Goal: Task Accomplishment & Management: Manage account settings

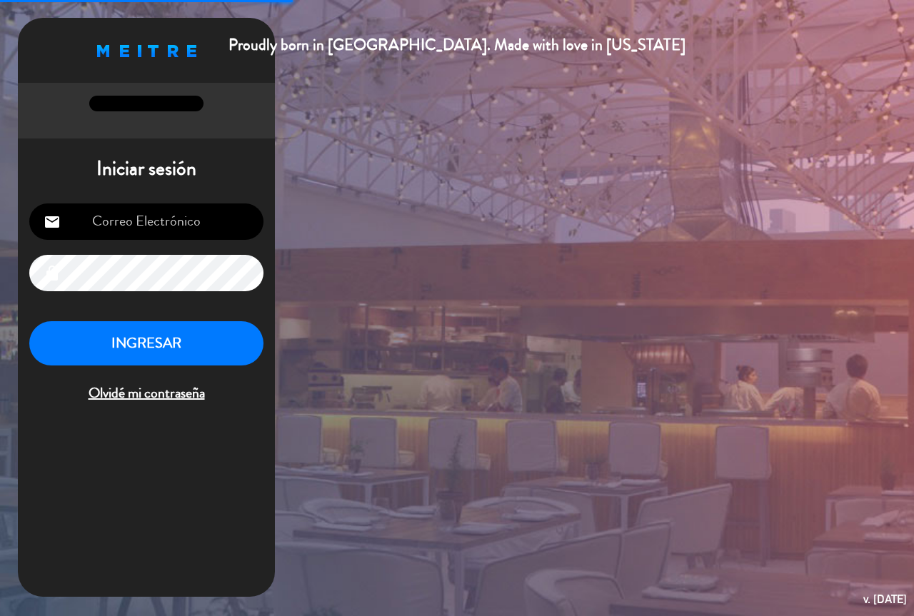
type input "[EMAIL_ADDRESS][DOMAIN_NAME]"
click at [159, 359] on button "INGRESAR" at bounding box center [146, 343] width 234 height 45
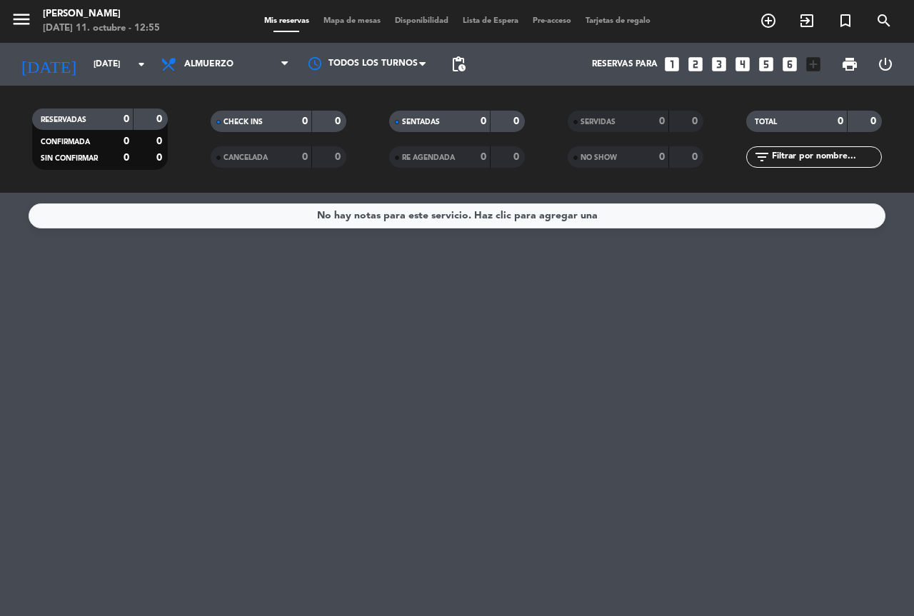
click at [530, 361] on div "No hay notas para este servicio. Haz clic para agregar una" at bounding box center [457, 404] width 914 height 423
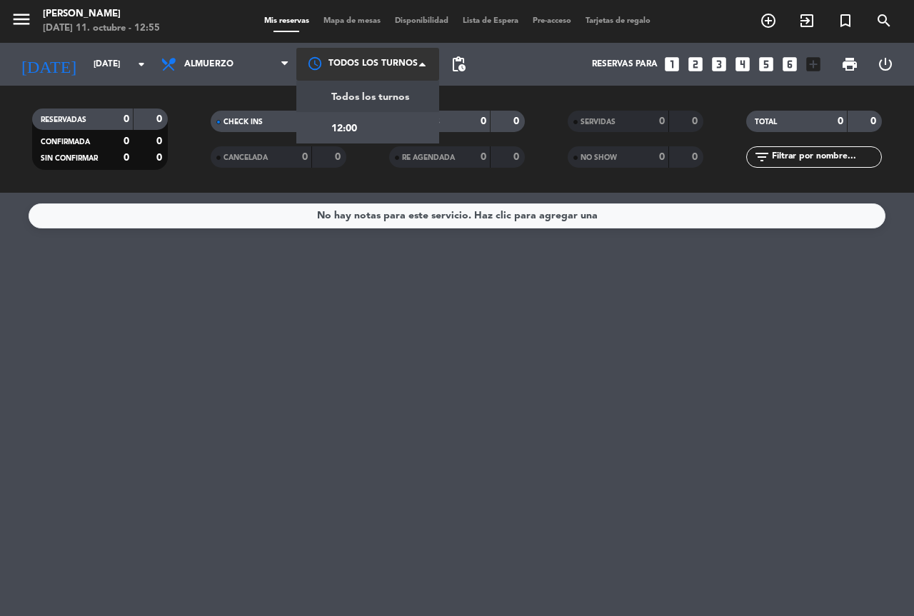
click at [356, 61] on div at bounding box center [367, 64] width 143 height 32
click at [393, 131] on div "12:00" at bounding box center [367, 127] width 143 height 31
click at [385, 53] on div at bounding box center [367, 64] width 143 height 26
click at [390, 97] on span "Todos los turnos" at bounding box center [370, 94] width 78 height 16
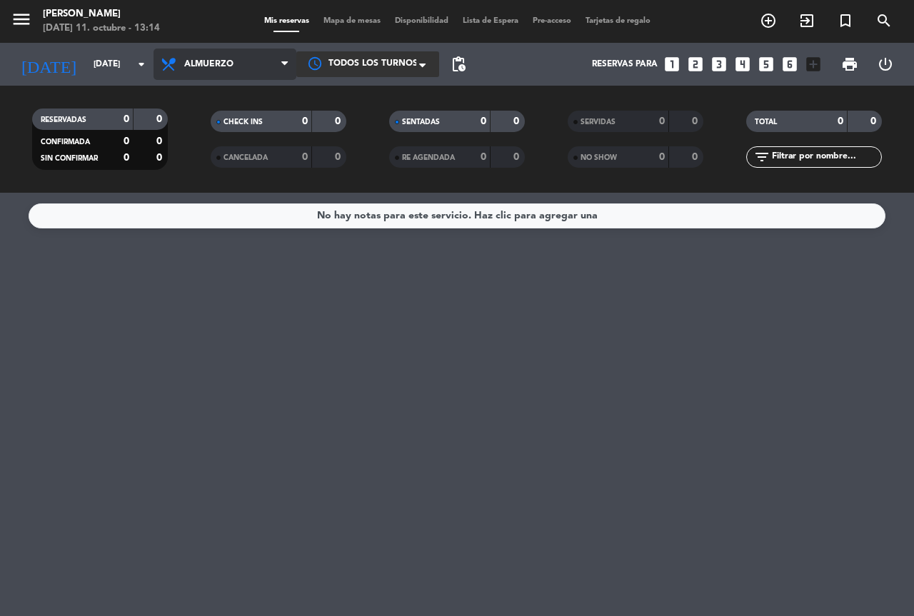
click at [291, 61] on span at bounding box center [288, 65] width 14 height 14
click at [254, 158] on div "menu [PERSON_NAME] del Fuego [DATE] 11. octubre - 13:14 Mis reservas Mapa de me…" at bounding box center [457, 96] width 914 height 193
click at [267, 76] on span "Cena" at bounding box center [224, 64] width 143 height 31
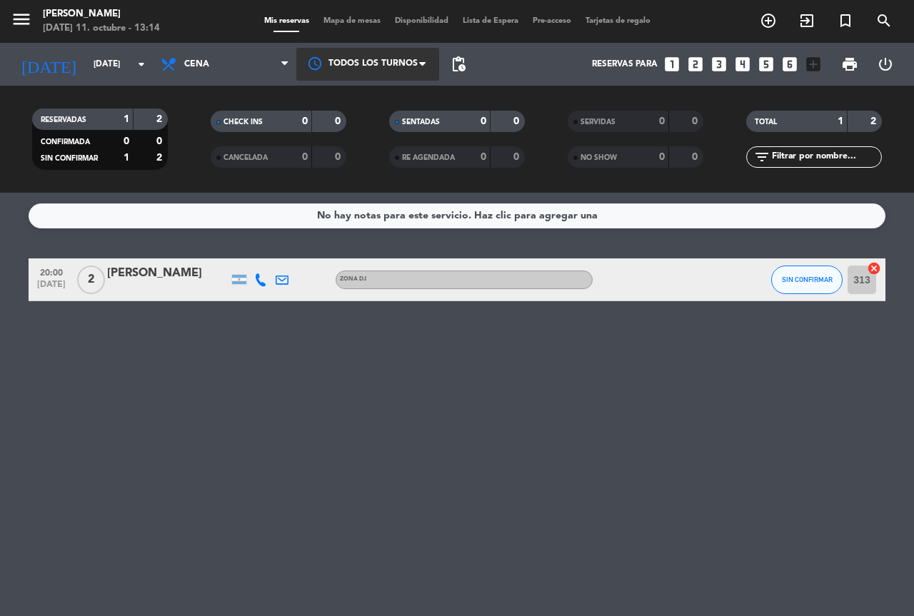
click at [267, 76] on span "Cena" at bounding box center [224, 64] width 143 height 31
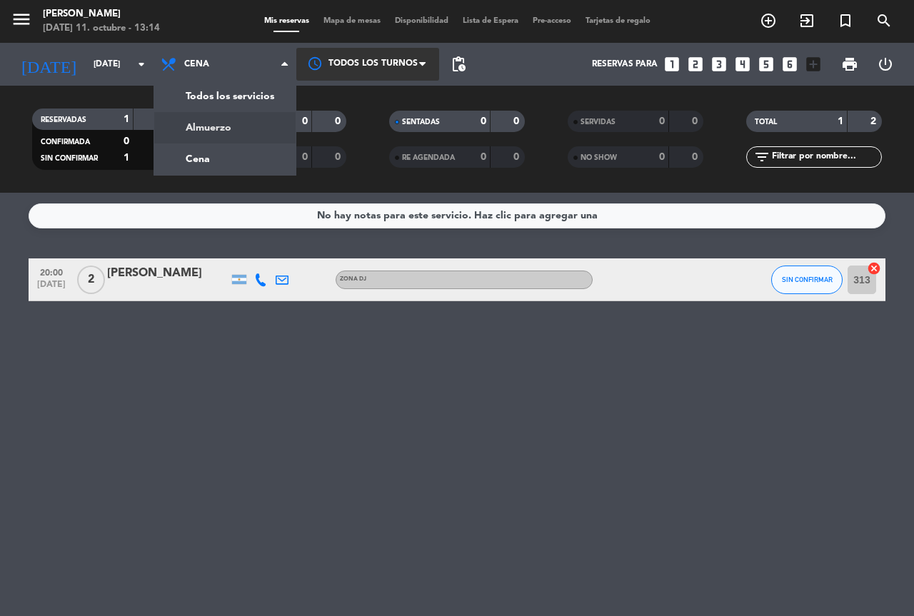
click at [338, 376] on div "No hay notas para este servicio. Haz clic para agregar una 20:00 [DATE] 2 [PERS…" at bounding box center [457, 404] width 914 height 423
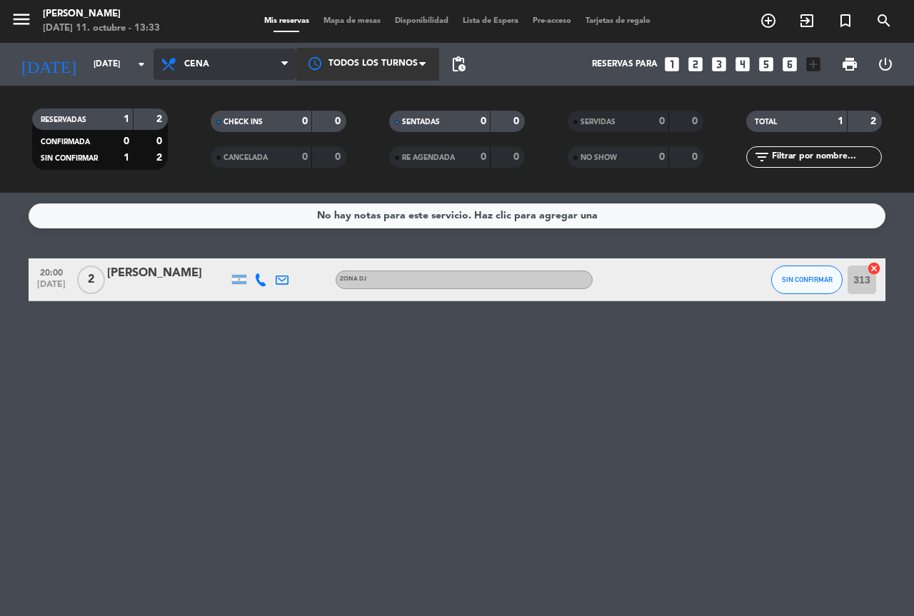
click at [245, 68] on span "Cena" at bounding box center [224, 64] width 143 height 31
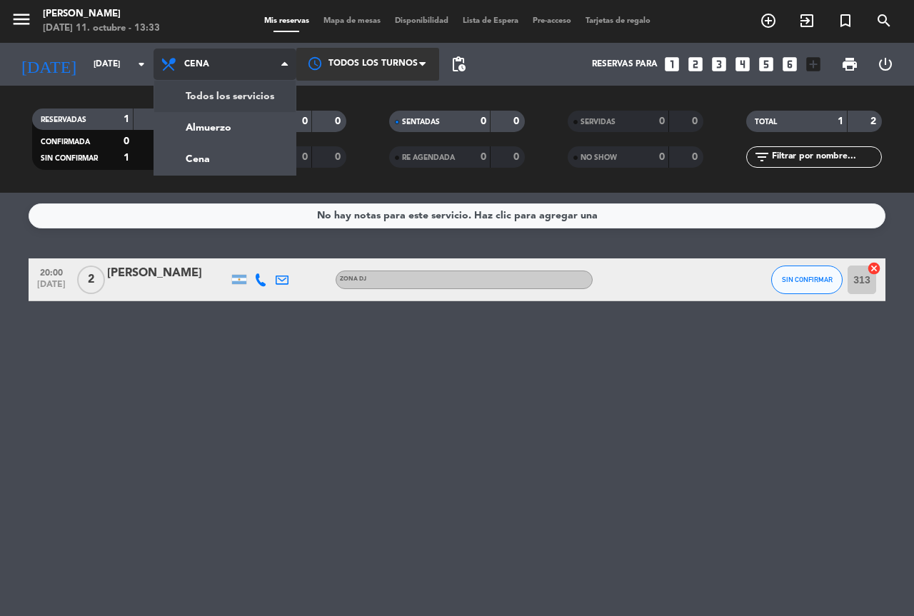
click at [236, 133] on div "menu [PERSON_NAME] del Fuego [DATE] 11. octubre - 13:33 Mis reservas Mapa de me…" at bounding box center [457, 96] width 914 height 193
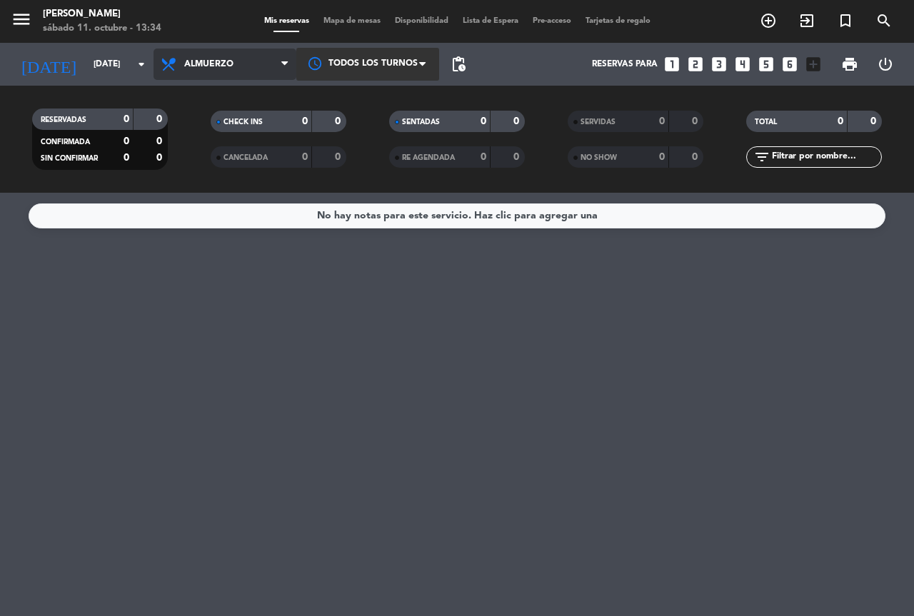
click at [230, 66] on span "Almuerzo" at bounding box center [208, 64] width 49 height 10
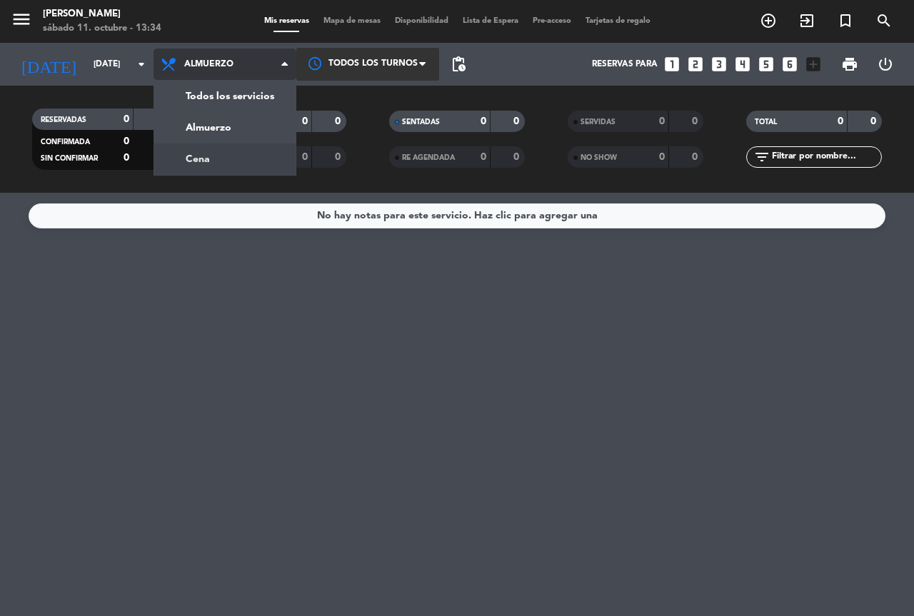
click at [228, 163] on div "menu [PERSON_NAME] del Fuego [DATE] 11. octubre - 13:34 Mis reservas Mapa de me…" at bounding box center [457, 96] width 914 height 193
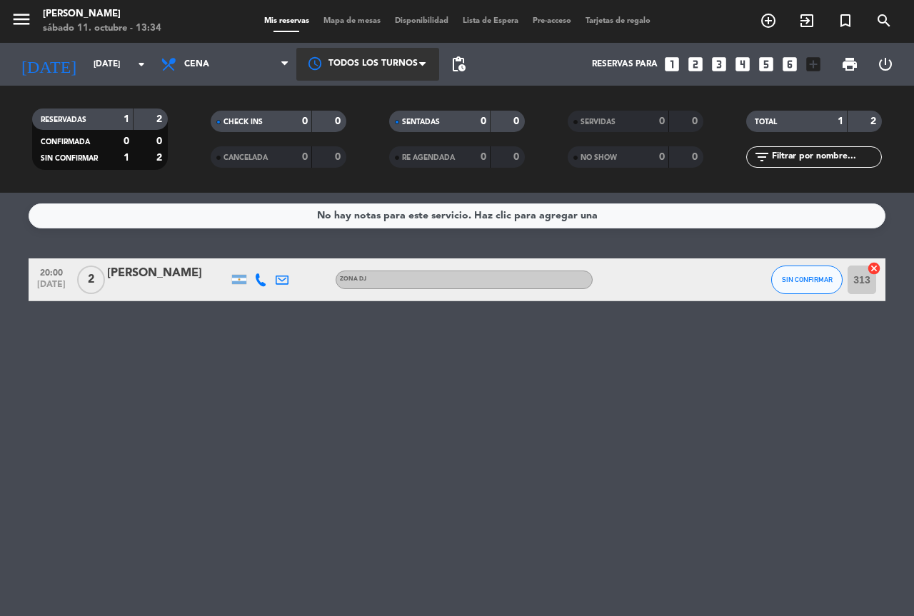
click at [263, 282] on icon at bounding box center [260, 279] width 13 height 13
click at [282, 281] on icon at bounding box center [282, 279] width 13 height 13
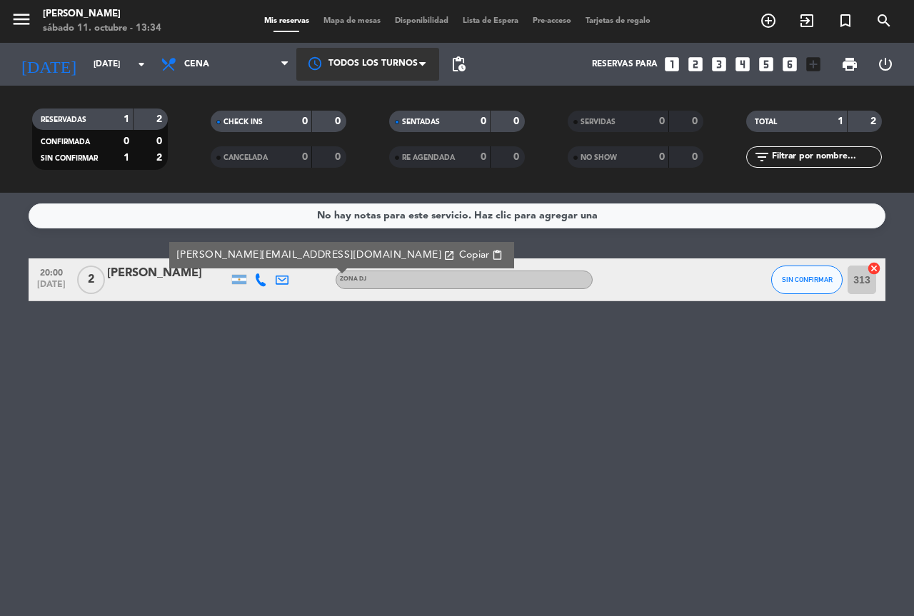
click at [310, 333] on div "No hay notas para este servicio. Haz clic para agregar una 20:00 [DATE] 2 Pablo…" at bounding box center [457, 404] width 914 height 423
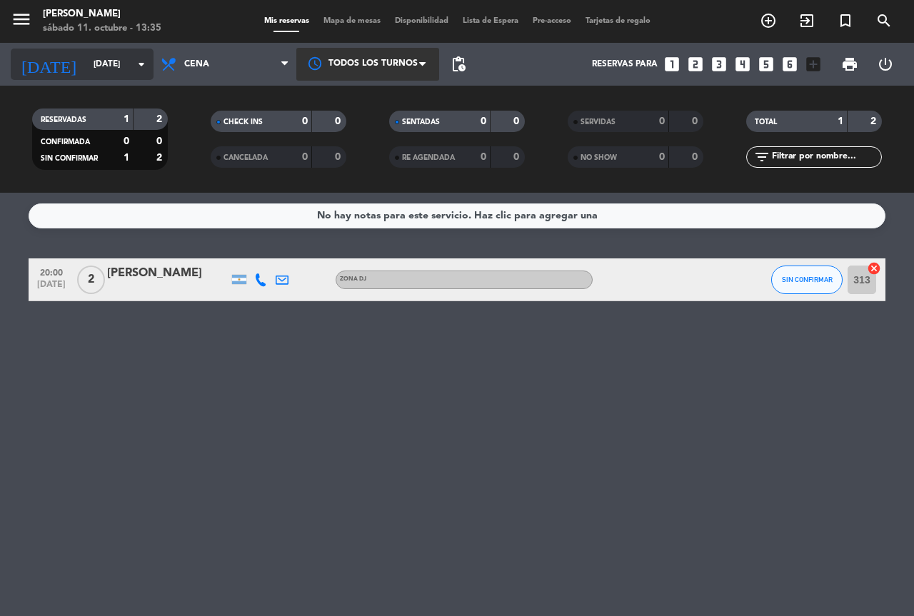
click at [102, 56] on input "[DATE]" at bounding box center [143, 64] width 114 height 24
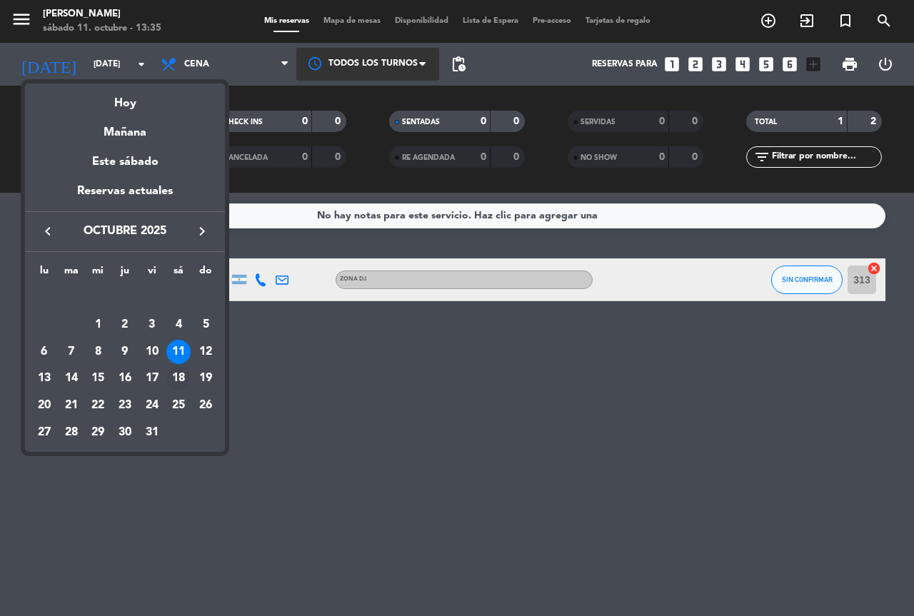
click at [178, 371] on div "18" at bounding box center [178, 378] width 24 height 24
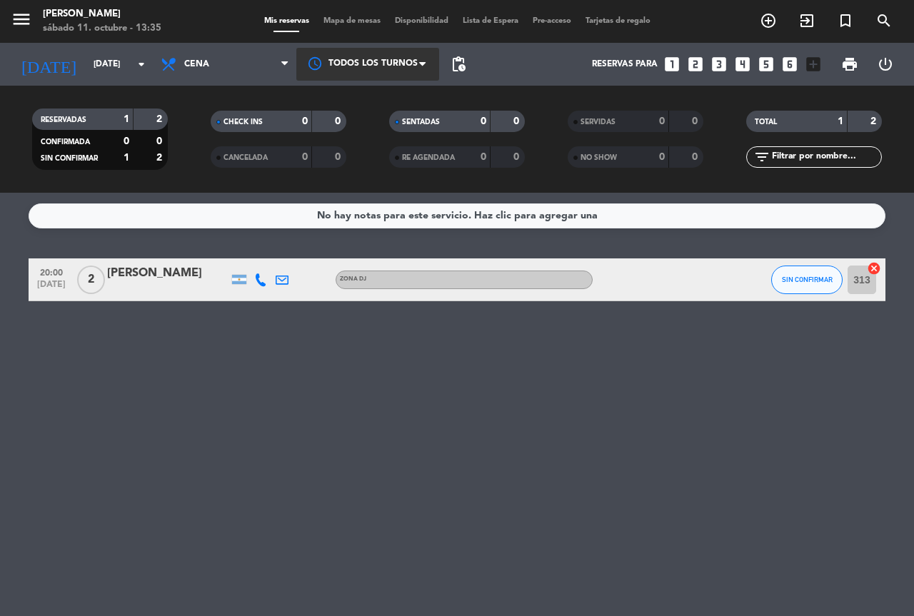
type input "[DATE]"
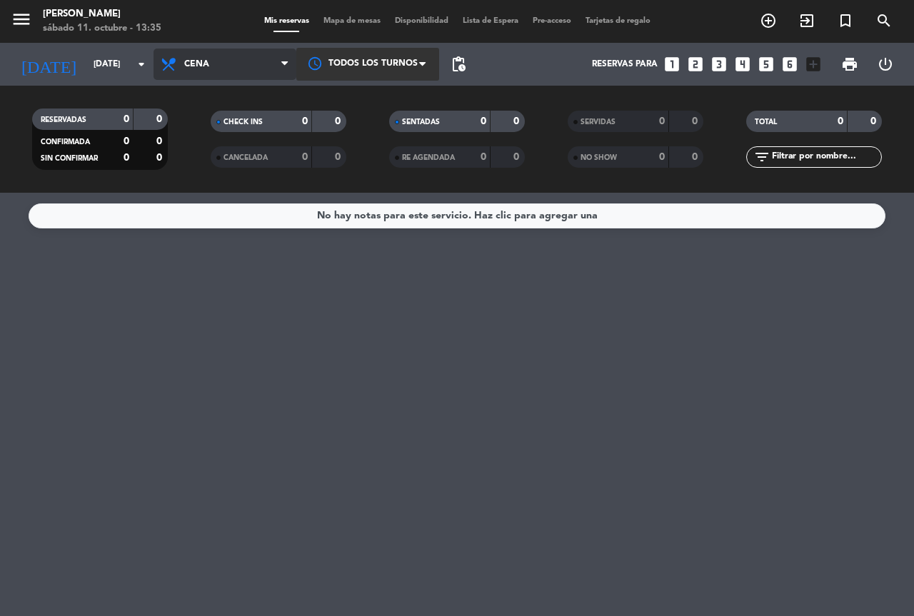
click at [191, 61] on span "Cena" at bounding box center [196, 64] width 25 height 10
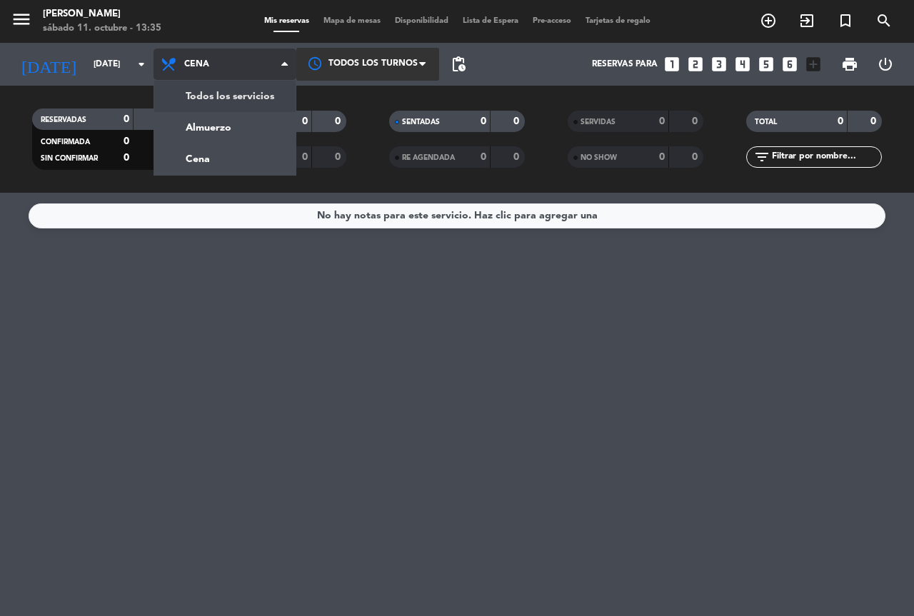
click at [210, 87] on div "menu [PERSON_NAME] del Fuego [DATE] 11. octubre - 13:35 Mis reservas Mapa de me…" at bounding box center [457, 96] width 914 height 193
